Goal: Task Accomplishment & Management: Manage account settings

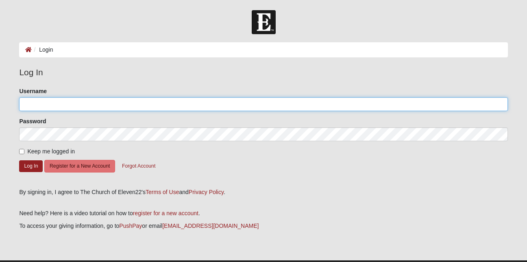
click at [28, 105] on input "Username" at bounding box center [263, 104] width 488 height 14
type input "6063566553"
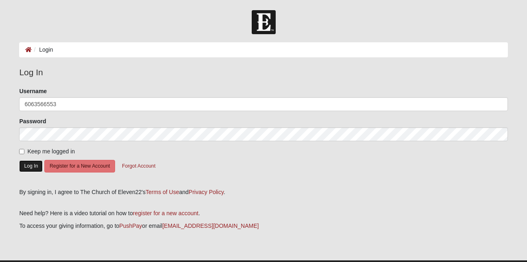
click at [29, 165] on button "Log In" at bounding box center [31, 166] width 24 height 12
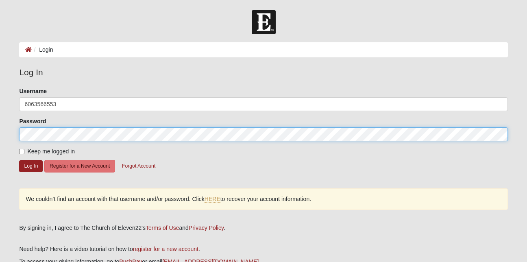
click at [14, 135] on div "Please correct the following: Username 6063566553 Password Keep me logged in Lo…" at bounding box center [263, 152] width 501 height 131
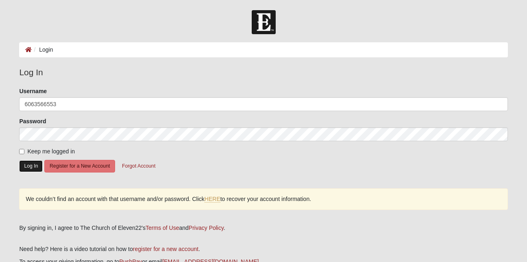
click at [35, 164] on button "Log In" at bounding box center [31, 166] width 24 height 12
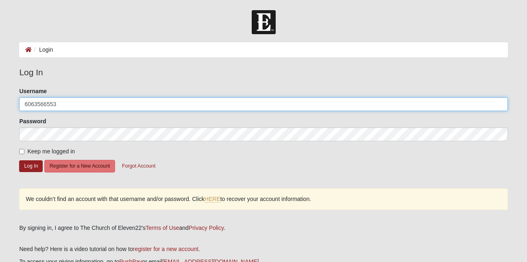
drag, startPoint x: 57, startPoint y: 102, endPoint x: 20, endPoint y: 100, distance: 37.5
click at [20, 100] on input "6063566553" at bounding box center [263, 104] width 488 height 14
type input "6063566553"
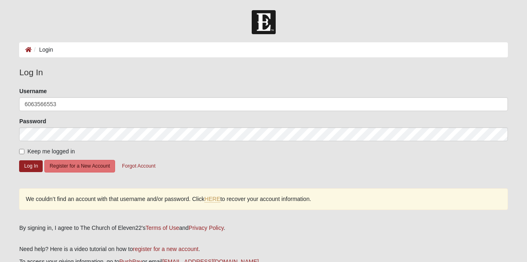
click at [200, 163] on form "Please correct the following: Username 6063566553 Password Keep me logged in Lo…" at bounding box center [263, 134] width 488 height 95
click at [35, 165] on button "Log In" at bounding box center [31, 166] width 24 height 12
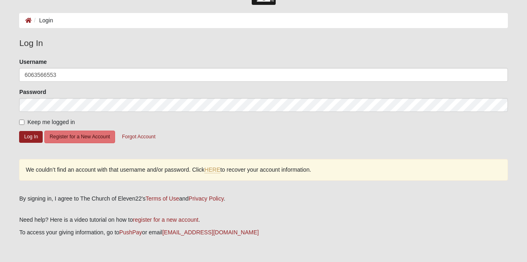
scroll to position [14, 0]
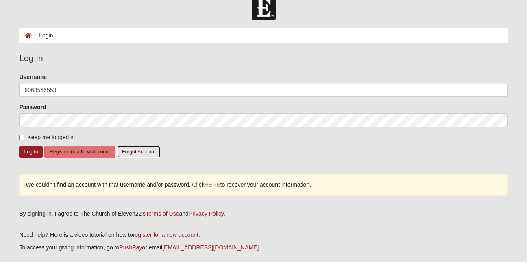
click at [144, 150] on button "Forgot Account" at bounding box center [139, 152] width 44 height 13
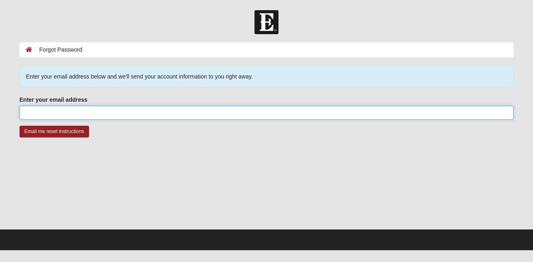
click at [28, 111] on input "Enter your email address" at bounding box center [267, 113] width 494 height 14
type input "skykingn5348a@gmail.com"
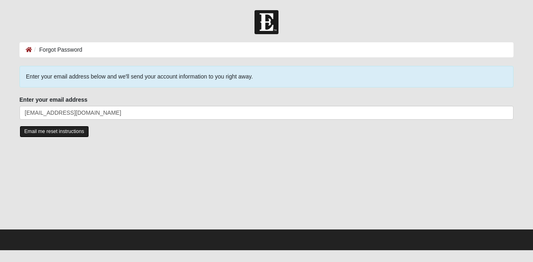
click at [80, 130] on input "Email me reset instructions" at bounding box center [55, 132] width 70 height 12
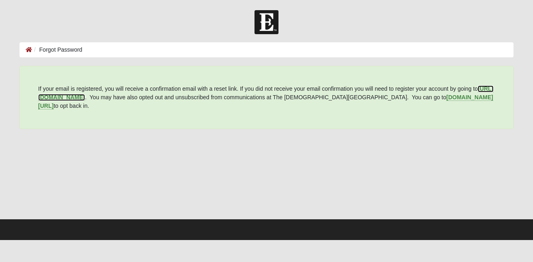
click at [97, 97] on b "[URL][DOMAIN_NAME]" at bounding box center [265, 92] width 455 height 15
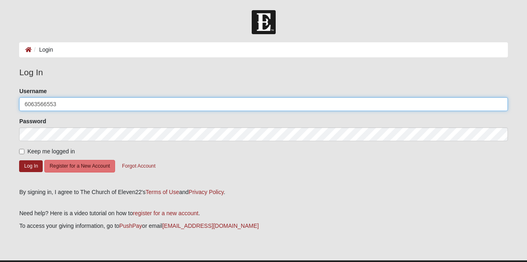
click at [55, 104] on input "6063566553" at bounding box center [263, 104] width 488 height 14
type input "6"
type input "DrCGC52"
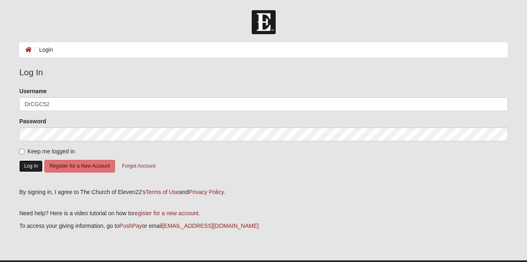
click at [33, 164] on button "Log In" at bounding box center [31, 166] width 24 height 12
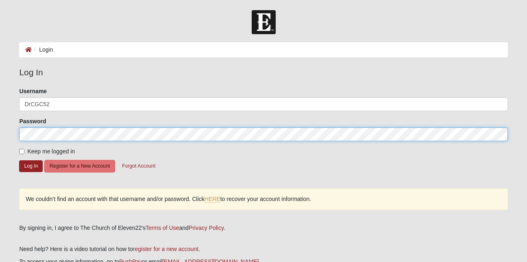
click at [16, 134] on div "Please correct the following: Username DrCGC52 Password Keep me logged in Log I…" at bounding box center [263, 152] width 501 height 131
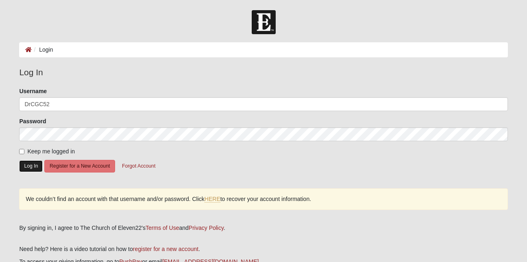
click at [31, 163] on button "Log In" at bounding box center [31, 166] width 24 height 12
click at [29, 163] on button "Log In" at bounding box center [31, 166] width 24 height 12
click at [217, 198] on link "HERE" at bounding box center [213, 199] width 16 height 7
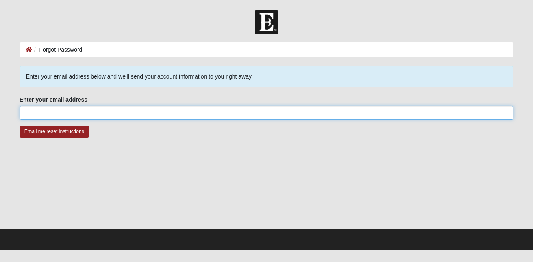
click at [27, 109] on input "Enter your email address" at bounding box center [267, 113] width 494 height 14
type input "[EMAIL_ADDRESS][DOMAIN_NAME]"
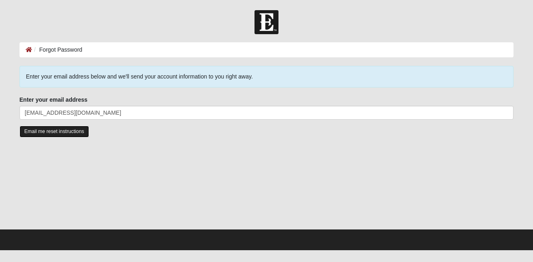
click at [59, 132] on input "Email me reset instructions" at bounding box center [55, 132] width 70 height 12
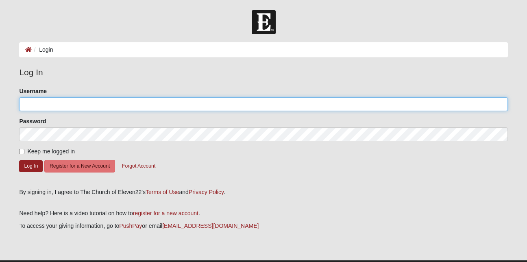
type input "6063566553"
drag, startPoint x: 59, startPoint y: 104, endPoint x: 17, endPoint y: 105, distance: 41.9
click at [17, 105] on div "Please correct the following: Username 6063566553 Password Keep me logged in Lo…" at bounding box center [263, 134] width 501 height 95
type input "DrCGC52"
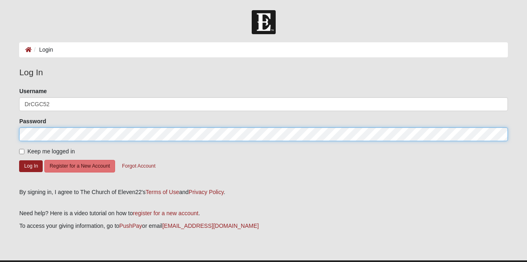
click at [7, 133] on form "Log In Login Login Error Log In Please correct the following: Username DrCGC52 …" at bounding box center [263, 145] width 527 height 271
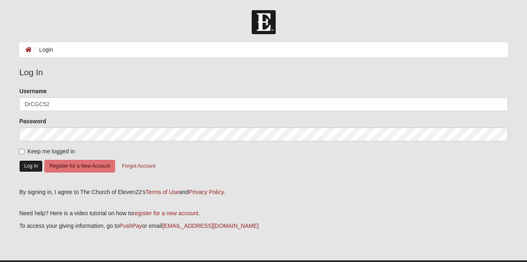
click at [31, 164] on button "Log In" at bounding box center [31, 166] width 24 height 12
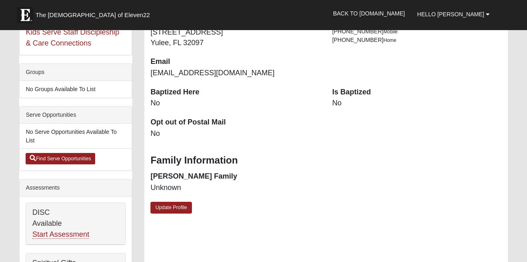
scroll to position [170, 0]
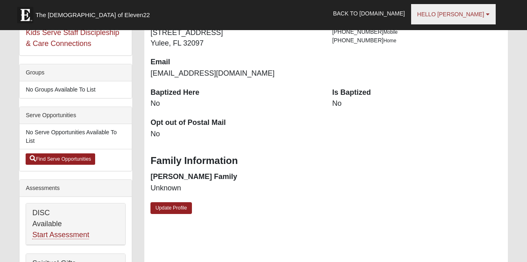
click at [483, 16] on span "Hello [PERSON_NAME]" at bounding box center [450, 14] width 67 height 7
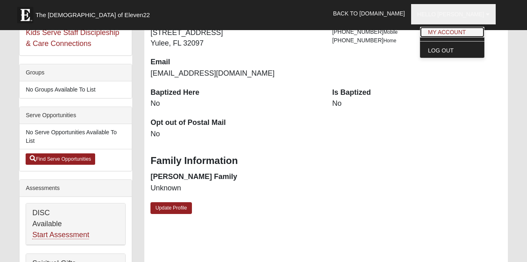
click at [474, 33] on link "My Account" at bounding box center [452, 32] width 64 height 11
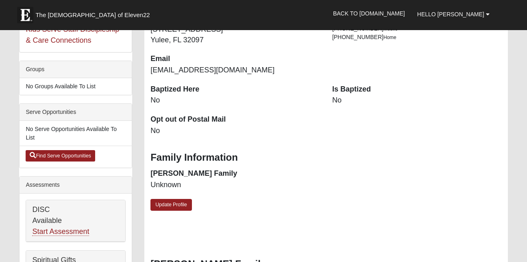
scroll to position [175, 0]
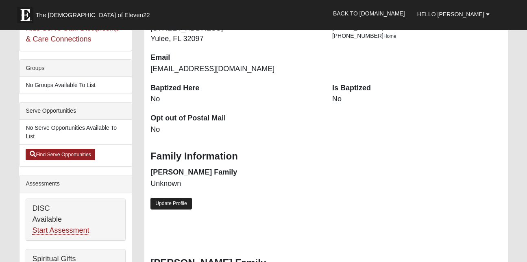
click at [181, 203] on link "Update Profile" at bounding box center [170, 204] width 41 height 12
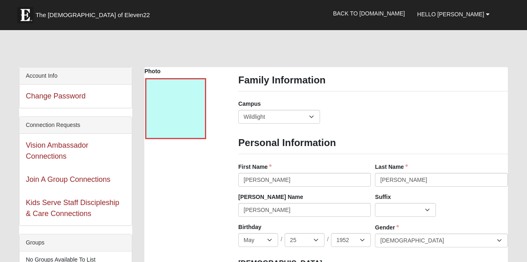
scroll to position [0, 0]
click at [255, 184] on input "Clarence" at bounding box center [304, 180] width 133 height 14
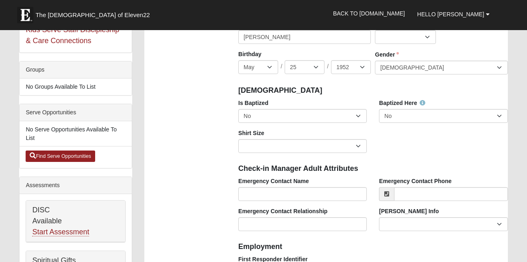
scroll to position [174, 0]
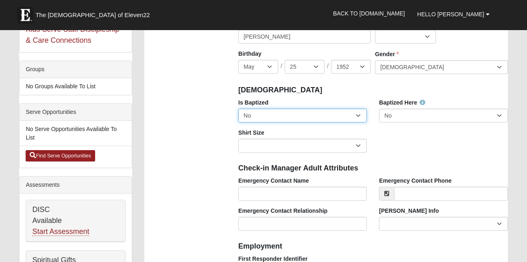
click at [358, 115] on select "No Yes" at bounding box center [302, 116] width 128 height 14
select select "True"
click at [238, 109] on select "No Yes" at bounding box center [302, 116] width 128 height 14
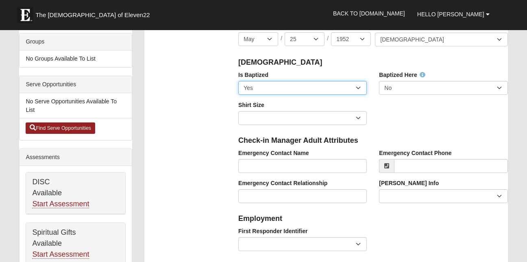
scroll to position [202, 0]
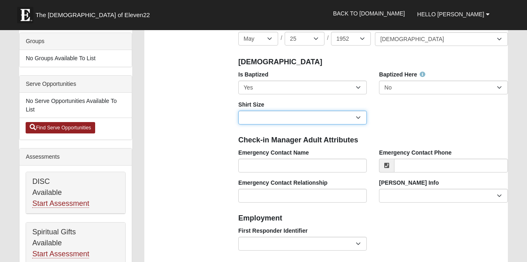
click at [359, 117] on select "Adult Small Adult Medium Adult Large Adult XL Adult XXL Adult 3XL Adult 4XL You…" at bounding box center [302, 118] width 128 height 14
select select "Adult Large"
click at [238, 111] on select "Adult Small Adult Medium Adult Large Adult XL Adult XXL Adult 3XL Adult 4XL You…" at bounding box center [302, 118] width 128 height 14
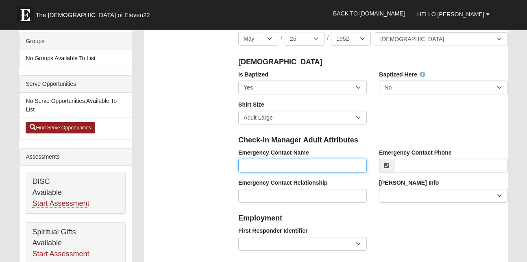
click at [241, 163] on input "Emergency Contact Name" at bounding box center [302, 166] width 128 height 14
type input "Ann M Clayton"
type input "(606) 356-9376"
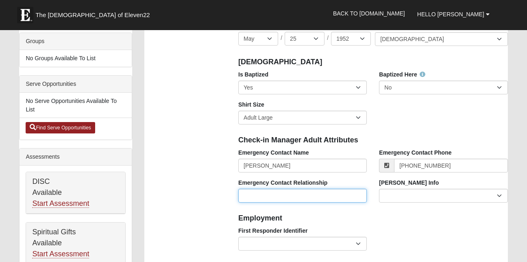
click at [281, 192] on input "Emergency Contact Relationship" at bounding box center [302, 196] width 128 height 14
type input "Wife"
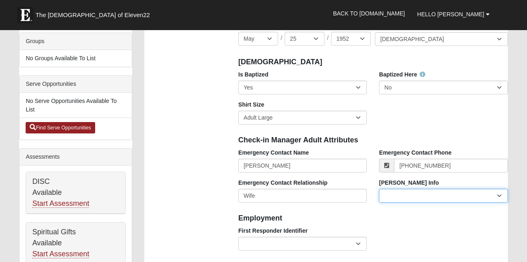
click at [498, 195] on select "Current Foster Child Current Foster Parent Former Foster Child Former Foster Pa…" at bounding box center [443, 196] width 128 height 14
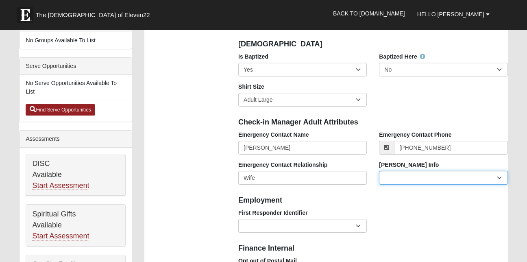
scroll to position [220, 0]
click at [500, 176] on select "Current Foster Child Current Foster Parent Former Foster Child Former Foster Pa…" at bounding box center [443, 177] width 128 height 14
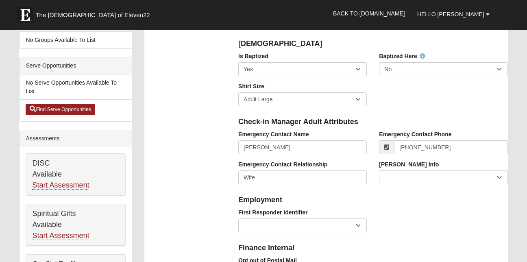
click at [469, 236] on div "First Responder Identifier EMT | Paramedic | Medical Firefighter | Fire Departm…" at bounding box center [373, 223] width 282 height 30
click at [359, 224] on select "EMT | Paramedic | Medical Firefighter | Fire Department Police Officer | Sherif…" at bounding box center [302, 225] width 128 height 14
select select "2461"
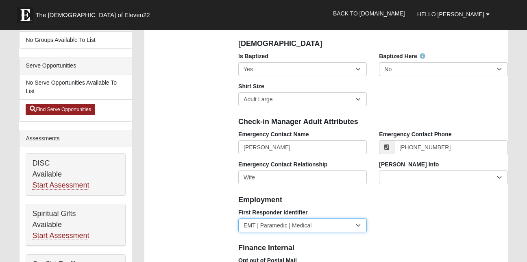
click at [238, 218] on select "EMT | Paramedic | Medical Firefighter | Fire Department Police Officer | Sherif…" at bounding box center [302, 225] width 128 height 14
click at [358, 225] on select "EMT | Paramedic | Medical Firefighter | Fire Department Police Officer | Sherif…" at bounding box center [302, 225] width 128 height 14
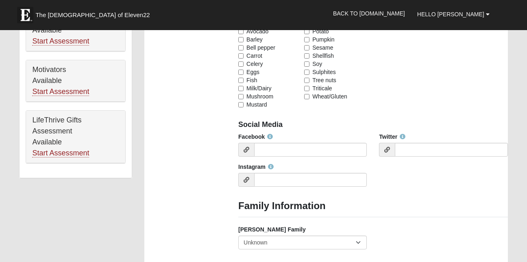
scroll to position [516, 0]
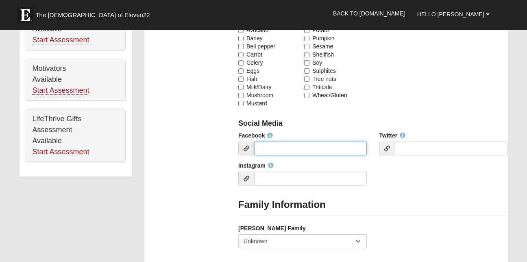
click at [264, 147] on input "Facebook" at bounding box center [310, 148] width 113 height 14
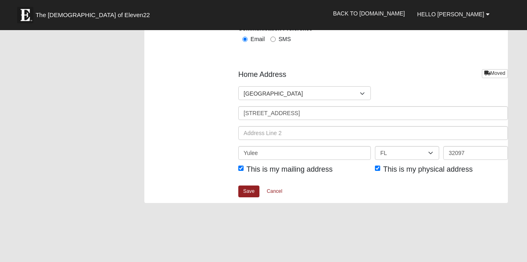
scroll to position [984, 0]
click at [249, 189] on link "Save" at bounding box center [248, 191] width 21 height 12
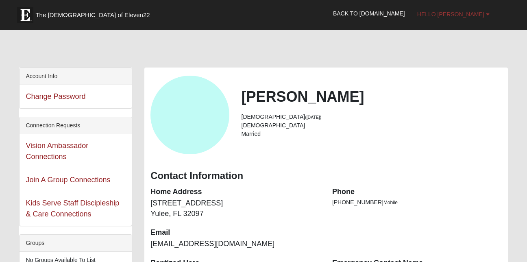
click at [485, 13] on link "Hello [PERSON_NAME]" at bounding box center [453, 14] width 85 height 20
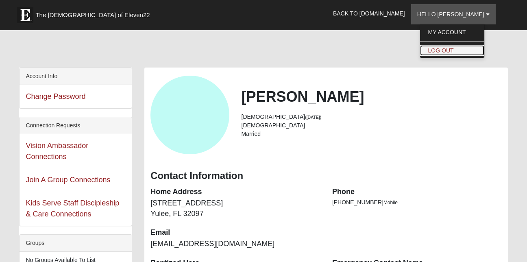
click at [468, 50] on link "Log Out" at bounding box center [452, 50] width 64 height 11
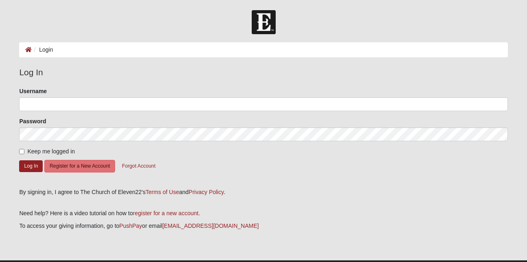
scroll to position [19, 0]
